Goal: Task Accomplishment & Management: Complete application form

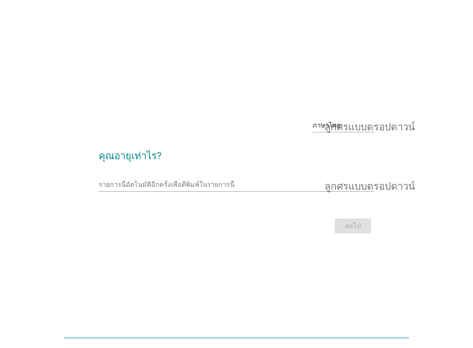
click at [438, 205] on div "ภาษาไทย ลูกศรแบบดรอปดาวน์ คุณอายุเท่าไร? รายการนี้อัตโนมัติอีกครั้งเพื่อตีพิมพ์…" at bounding box center [236, 174] width 433 height 137
click at [257, 181] on input "รายการนี้อัตโนมัติอีกครั้งเพื่อตีพิมพ์ในรายการนี้" at bounding box center [231, 184] width 264 height 13
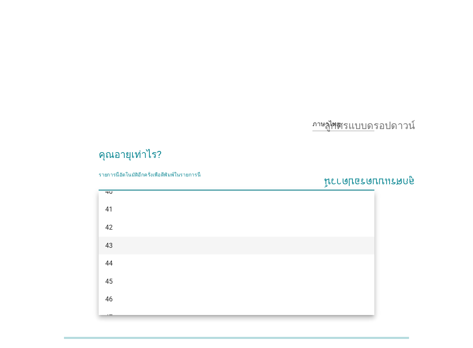
scroll to position [449, 0]
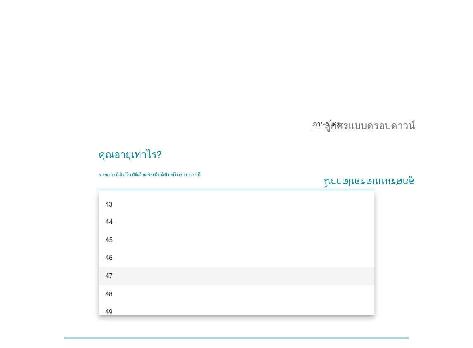
click at [115, 271] on div "47" at bounding box center [237, 276] width 276 height 18
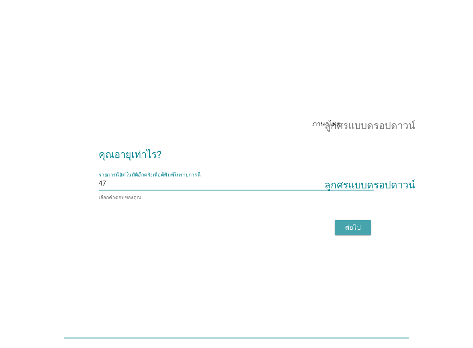
click at [365, 224] on button "ต่อไป" at bounding box center [352, 227] width 36 height 15
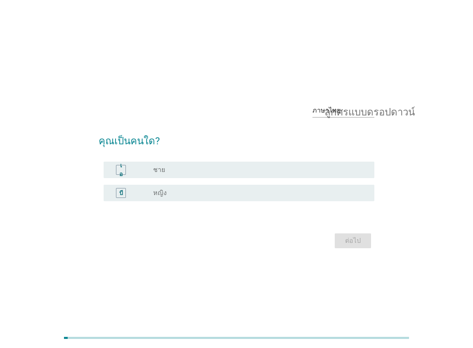
click at [263, 189] on div "ปุ่มวิทยุ[PERSON_NAME]เลือก หญิง" at bounding box center [257, 193] width 208 height 8
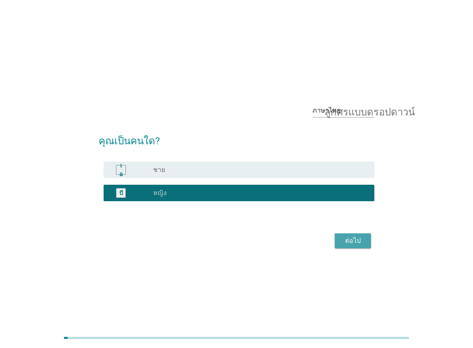
click at [347, 238] on font "ต่อไป" at bounding box center [353, 241] width 16 height 8
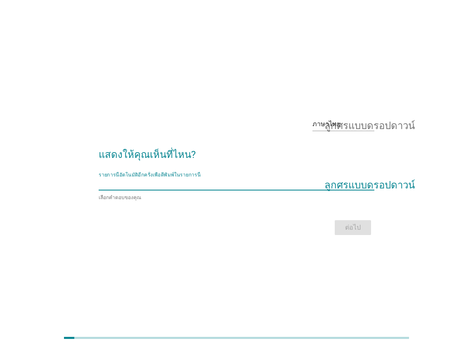
click at [280, 185] on input "รายการนี้อัตโนมัติอีกครั้งเพื่อตีพิมพ์ในรายการนี้" at bounding box center [231, 183] width 264 height 13
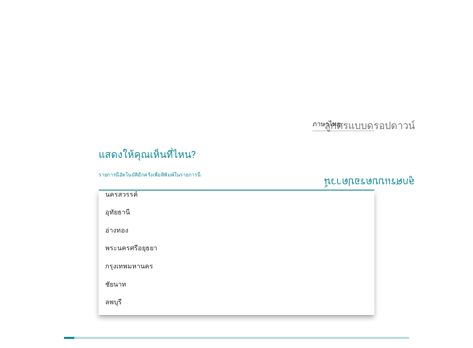
scroll to position [660, 0]
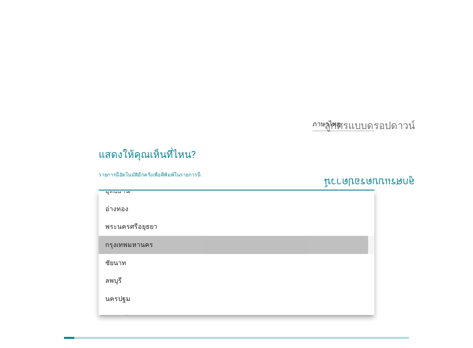
click at [159, 244] on div "กรุงเทพมหานคร" at bounding box center [225, 245] width 240 height 10
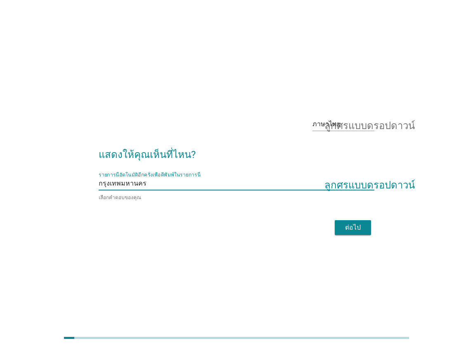
click at [362, 224] on div "ต่อไป" at bounding box center [352, 228] width 23 height 10
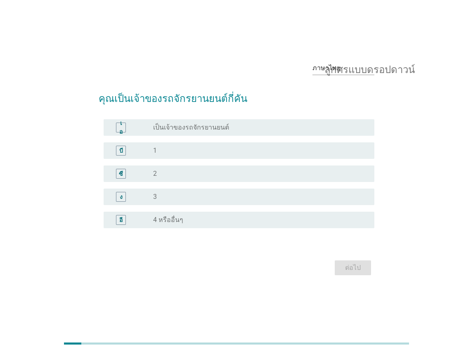
scroll to position [20, 0]
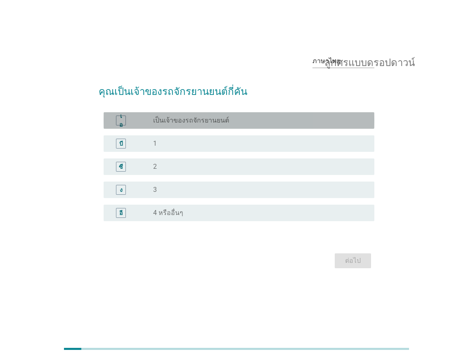
click at [226, 119] on div "ปุ่มวิทยุ[PERSON_NAME]เลือก เป็นเจ้าของรถจักรยานยนต์" at bounding box center [257, 120] width 208 height 8
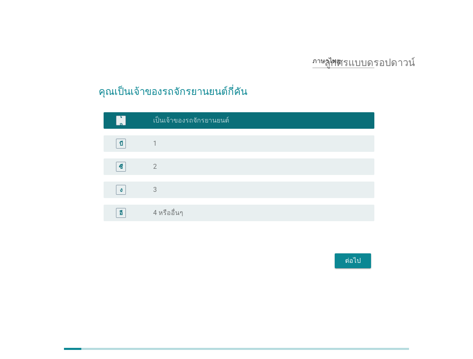
click at [228, 145] on div "ปุ่มวิทยุ[PERSON_NAME]เลือก 1" at bounding box center [257, 143] width 208 height 8
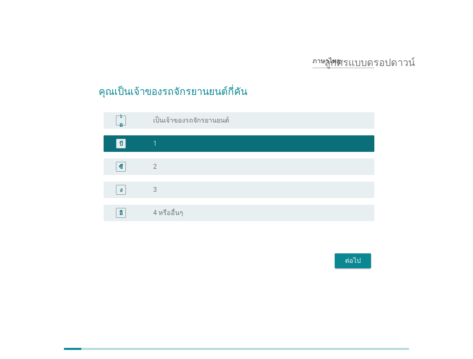
click at [228, 170] on div "ปุ่มวิทยุ[PERSON_NAME]เลือก 2" at bounding box center [257, 167] width 208 height 8
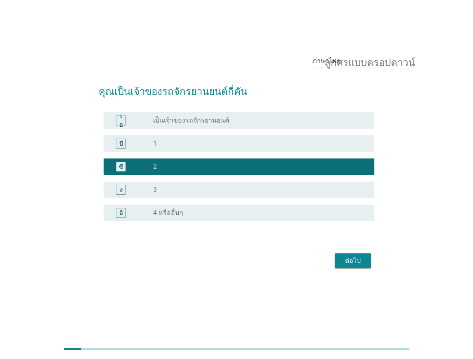
click at [228, 180] on div "ง ปุ่มวิทยุ[PERSON_NAME]เลือก 3" at bounding box center [237, 189] width 276 height 23
click at [227, 186] on div "ปุ่มวิทยุ[PERSON_NAME]เลือก 3" at bounding box center [257, 190] width 208 height 8
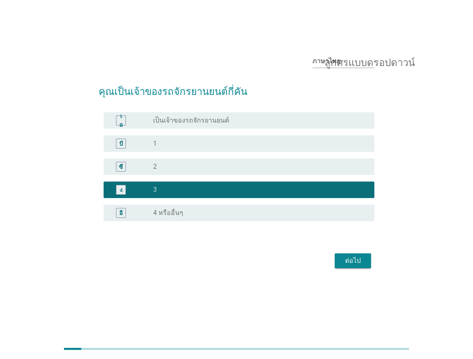
click at [227, 213] on div "ปุ่มวิทยุ[PERSON_NAME]เลือก 4 หรืออื่นๆ" at bounding box center [257, 213] width 208 height 8
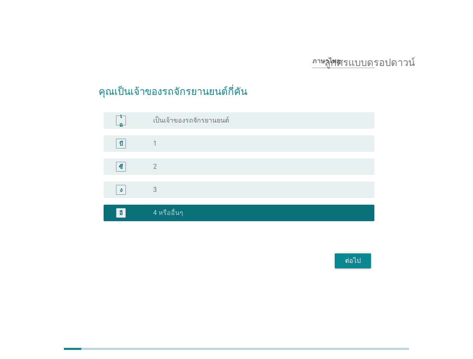
click at [354, 264] on font "ต่อไป" at bounding box center [353, 261] width 16 height 8
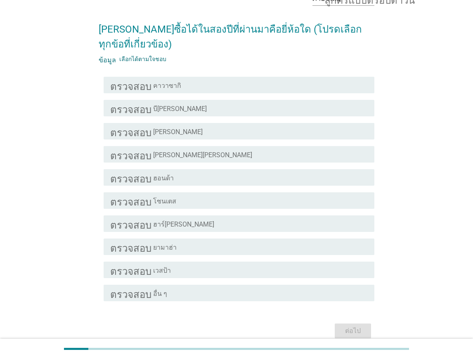
scroll to position [90, 0]
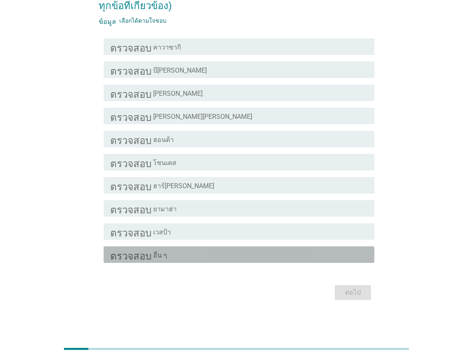
click at [346, 252] on div "โครงร่างกล่องกาเครื่องหมายว่าง อื่น ๆ" at bounding box center [260, 255] width 214 height 10
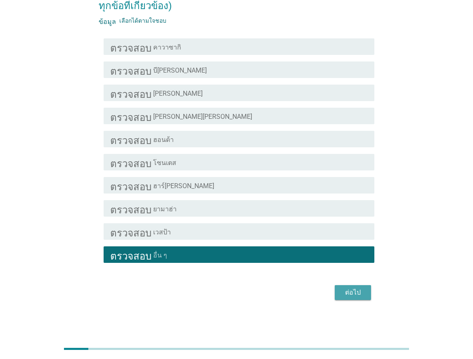
click at [351, 294] on font "ต่อไป" at bounding box center [353, 292] width 16 height 8
